Goal: Find specific page/section: Find specific page/section

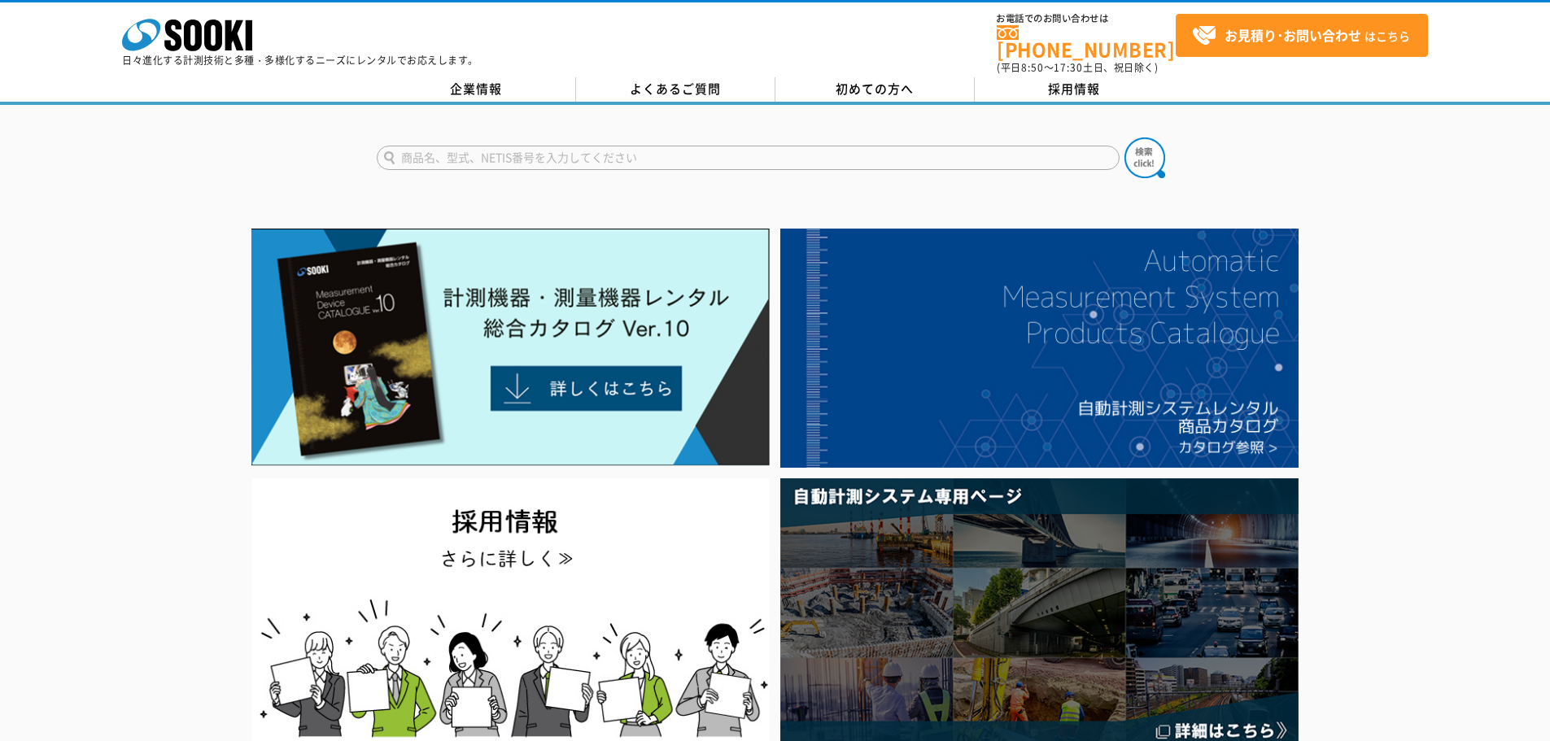
click at [668, 146] on input "text" at bounding box center [748, 158] width 743 height 24
type input "溶存酸素"
click at [1124, 137] on button at bounding box center [1144, 157] width 41 height 41
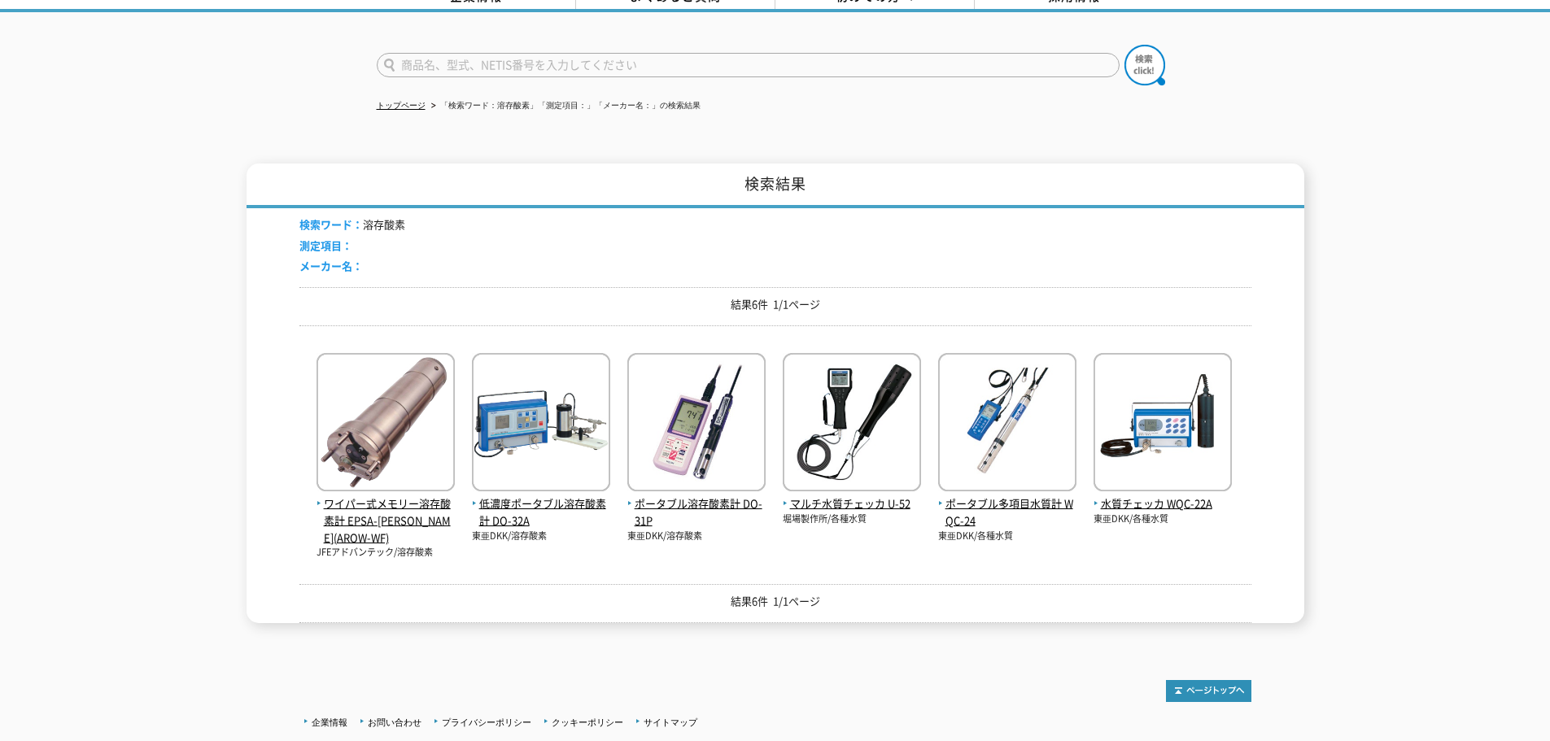
scroll to position [204, 0]
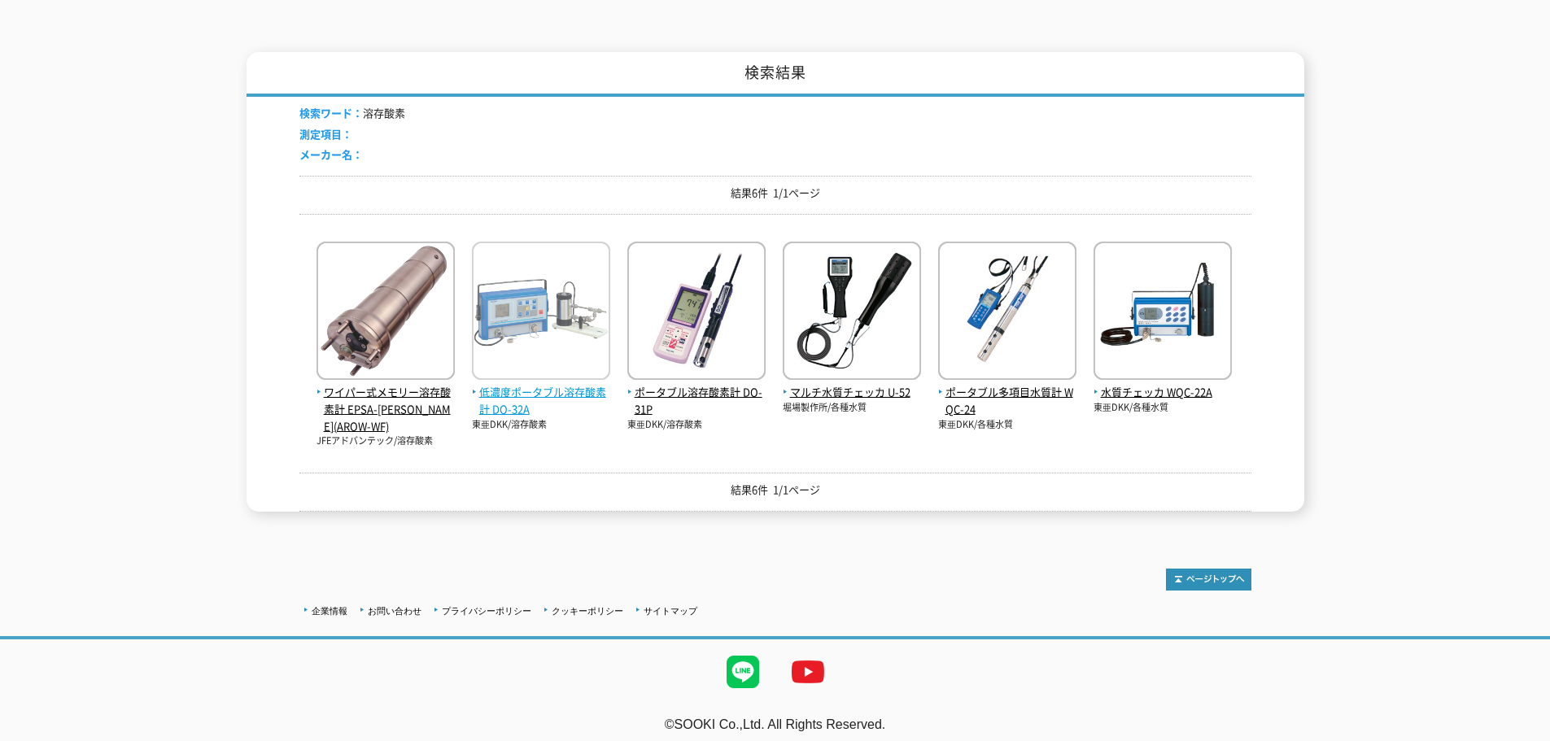
click at [561, 384] on span "低濃度ポータブル溶存酸素計 DO-32A" at bounding box center [541, 401] width 138 height 34
